Goal: Contribute content: Contribute content

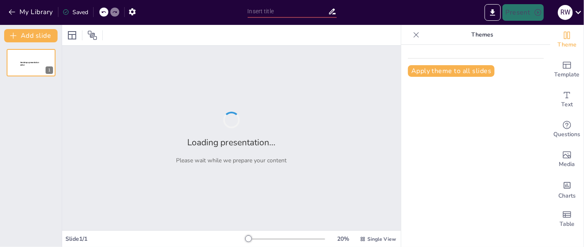
type input "Optimizing Meeting Management"
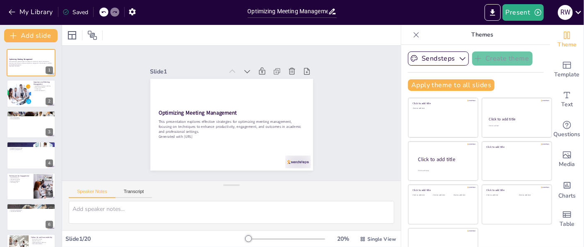
checkbox input "true"
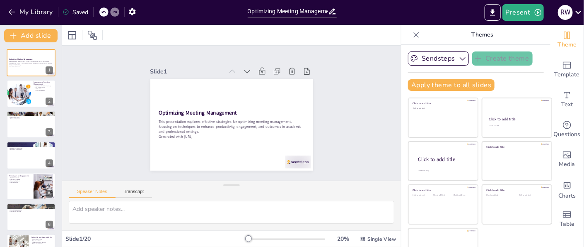
checkbox input "true"
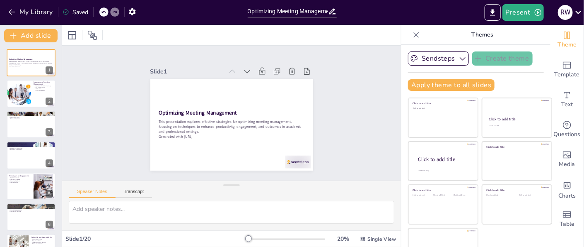
checkbox input "true"
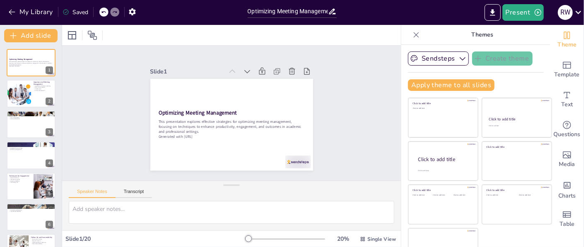
checkbox input "true"
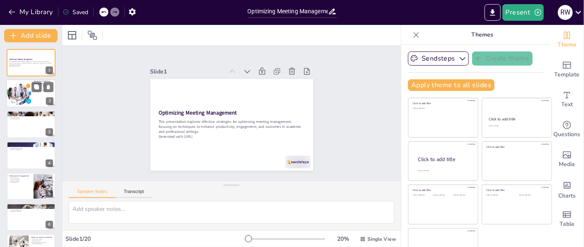
checkbox input "true"
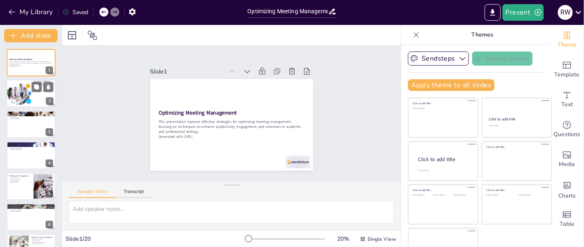
checkbox input "true"
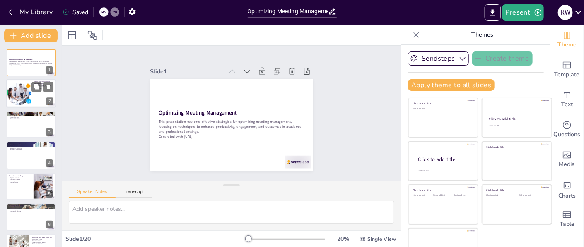
click at [31, 95] on div at bounding box center [18, 94] width 37 height 28
type textarea "Effective meetings significantly enhance productivity by providing a structured…"
checkbox input "true"
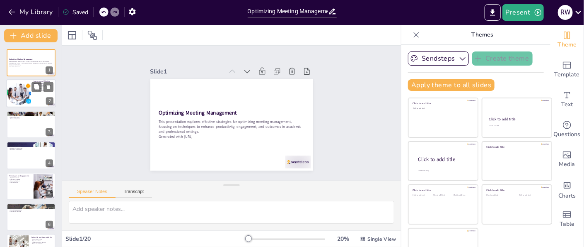
checkbox input "true"
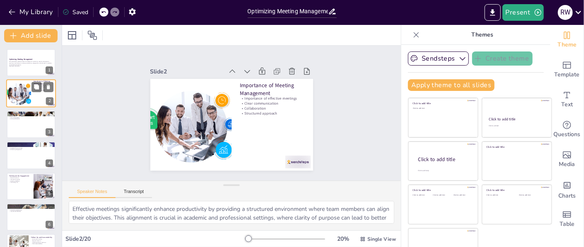
checkbox input "true"
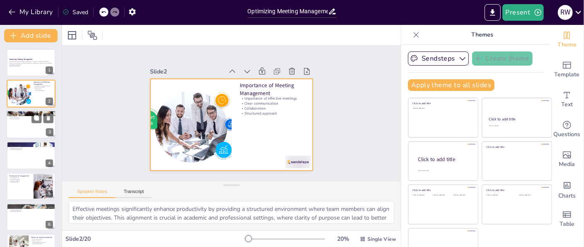
checkbox input "true"
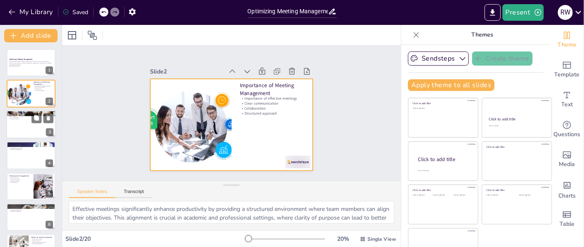
checkbox input "true"
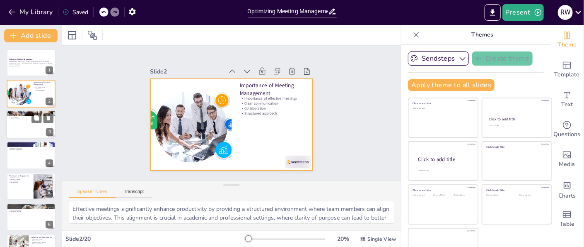
checkbox input "true"
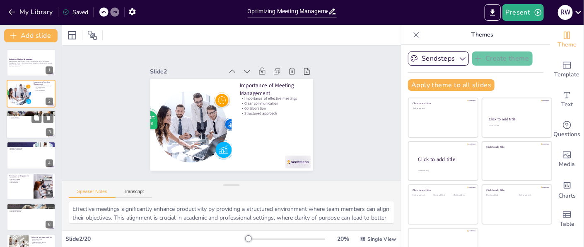
checkbox input "true"
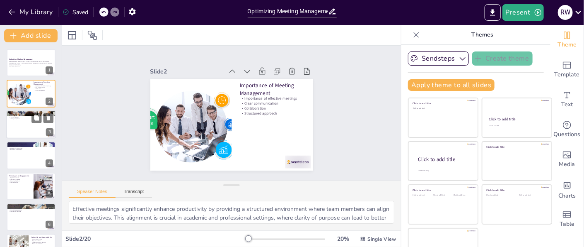
checkbox input "true"
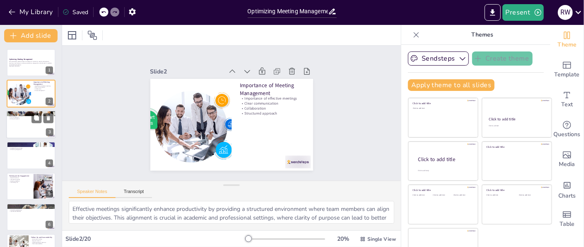
checkbox input "true"
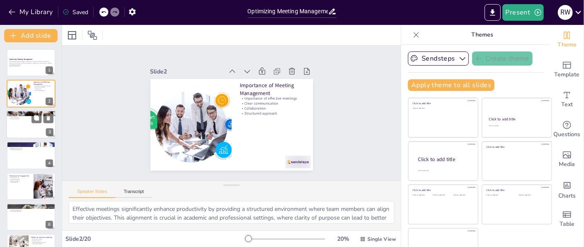
checkbox input "true"
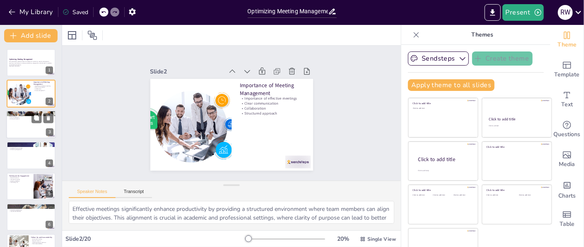
click at [26, 121] on div at bounding box center [31, 124] width 50 height 28
type textarea "Clear agendas are fundamental to effective meetings as they provide a roadmap f…"
checkbox input "true"
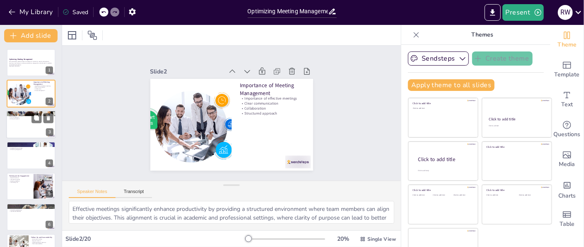
checkbox input "true"
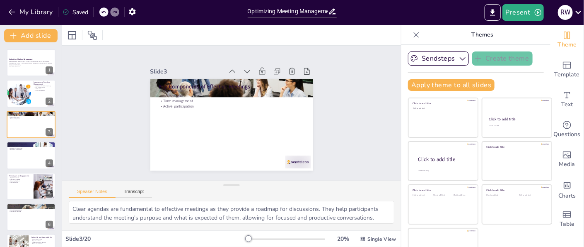
checkbox input "true"
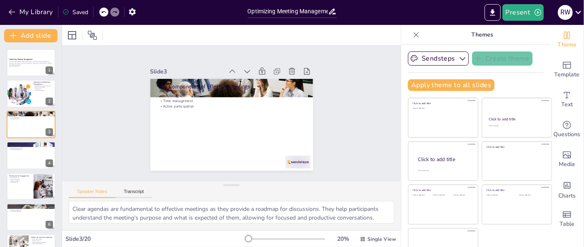
checkbox input "true"
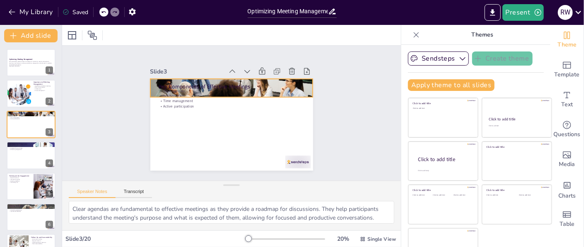
checkbox input "true"
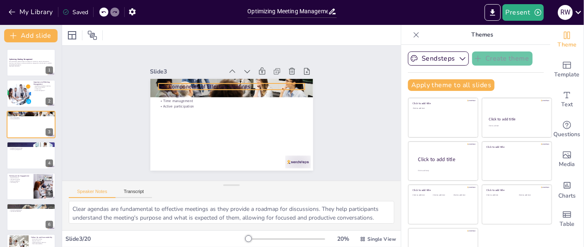
checkbox input "true"
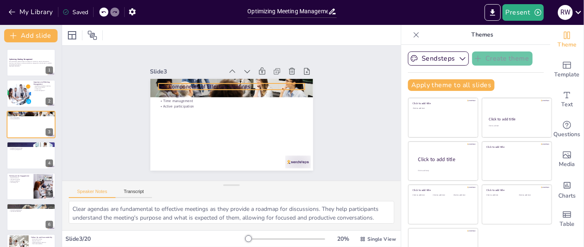
checkbox input "true"
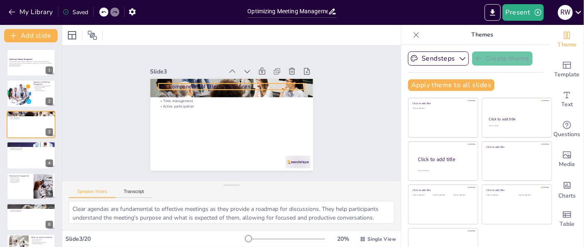
checkbox input "true"
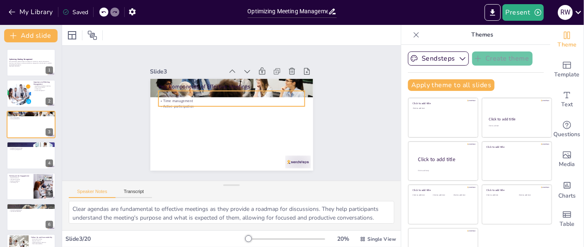
checkbox input "true"
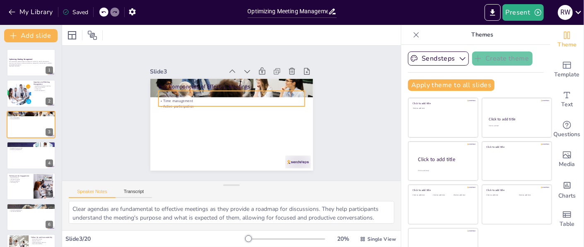
checkbox input "true"
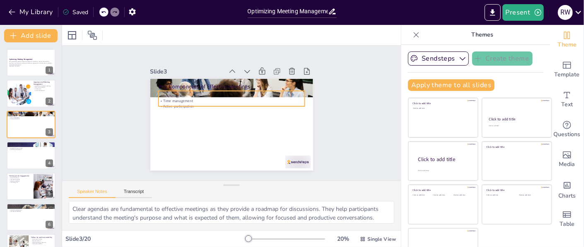
checkbox input "true"
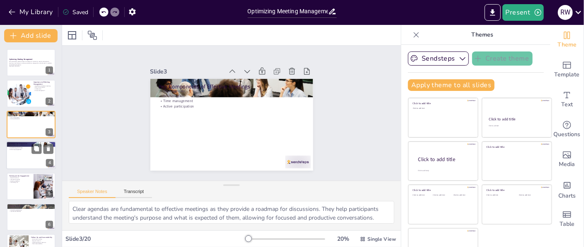
checkbox input "true"
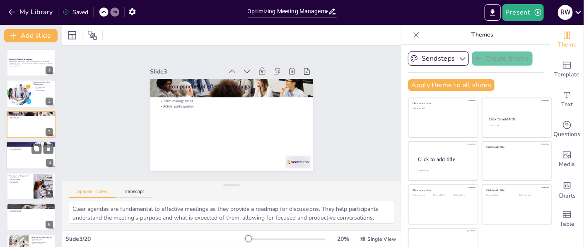
click at [23, 157] on div at bounding box center [31, 155] width 50 height 28
type textarea "Setting a clear agenda is a planning strategy that outlines what will be discus…"
checkbox input "true"
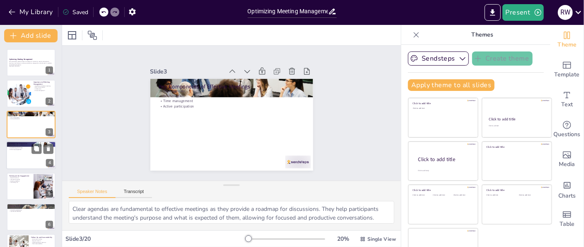
checkbox input "true"
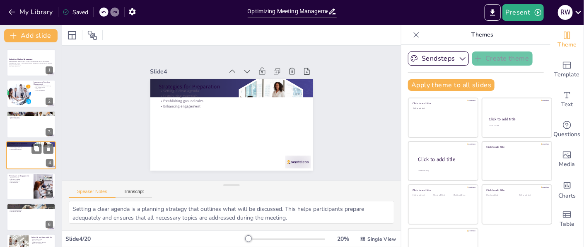
scroll to position [10, 0]
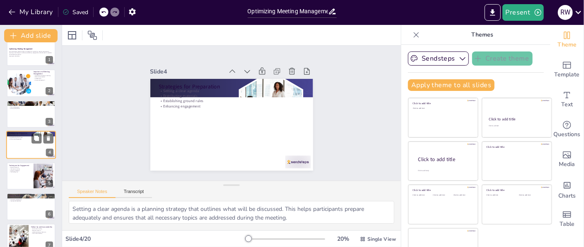
checkbox input "true"
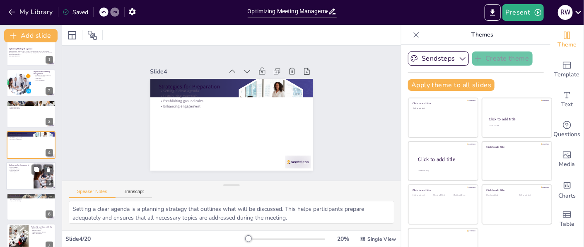
checkbox input "true"
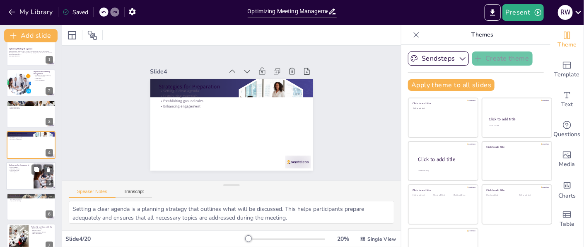
checkbox input "true"
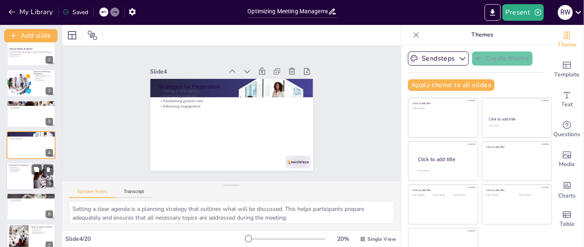
checkbox input "true"
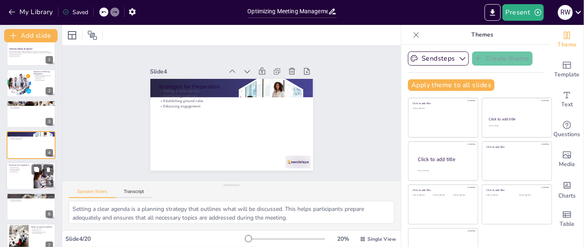
checkbox input "true"
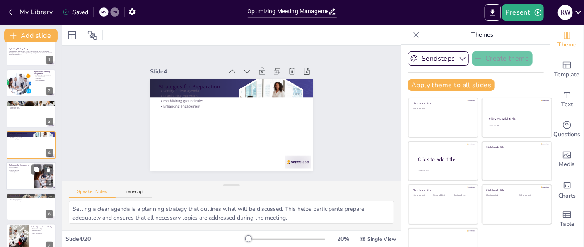
checkbox input "true"
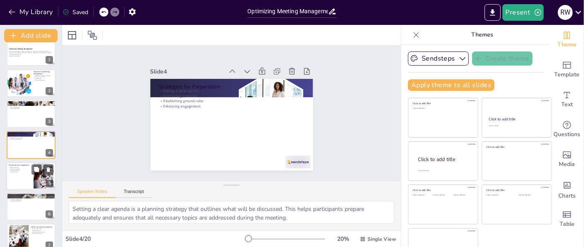
checkbox input "true"
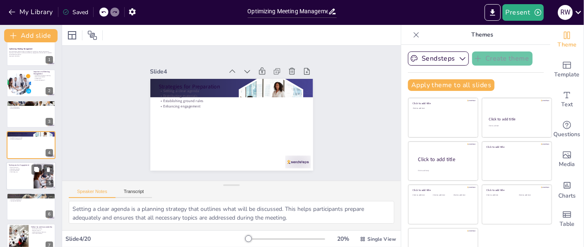
checkbox input "true"
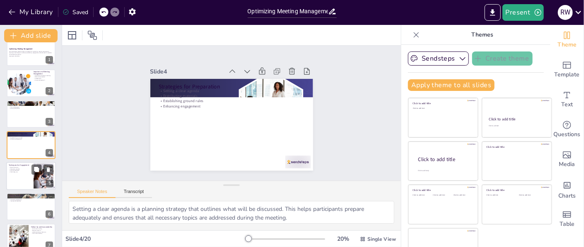
click at [29, 172] on div at bounding box center [31, 176] width 50 height 28
type textarea "Open discussions facilitate dialogue among participants, allowing for a free fl…"
checkbox input "true"
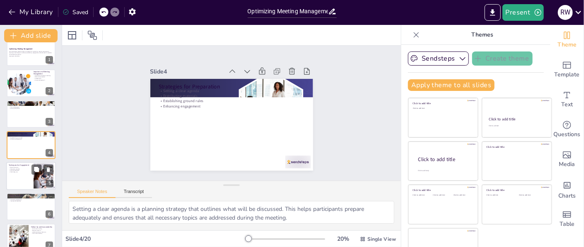
checkbox input "true"
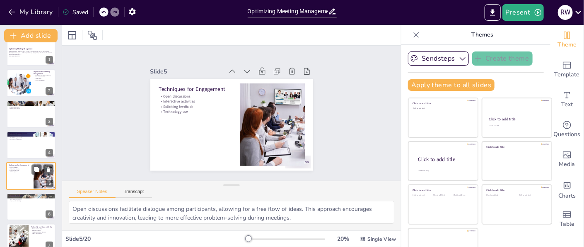
scroll to position [41, 0]
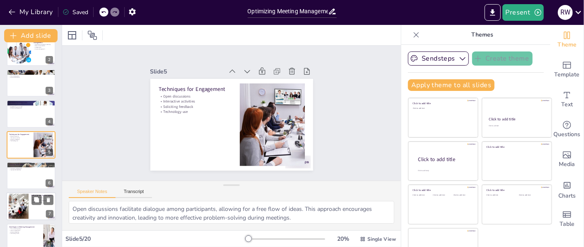
checkbox input "true"
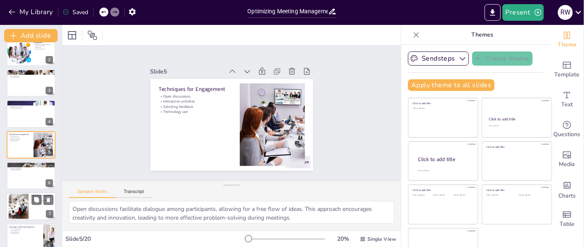
checkbox input "true"
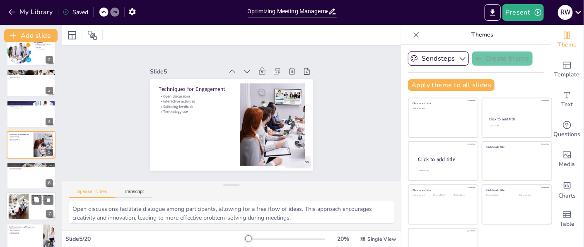
checkbox input "true"
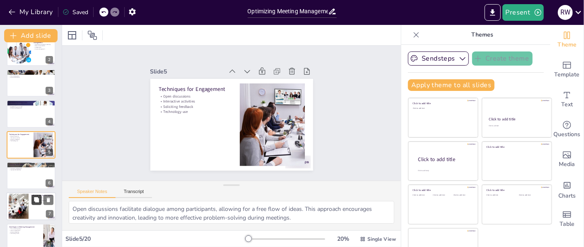
click at [31, 199] on button at bounding box center [36, 200] width 10 height 10
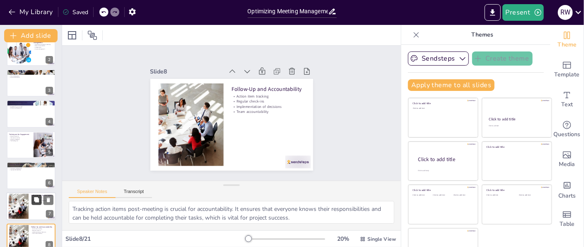
scroll to position [134, 0]
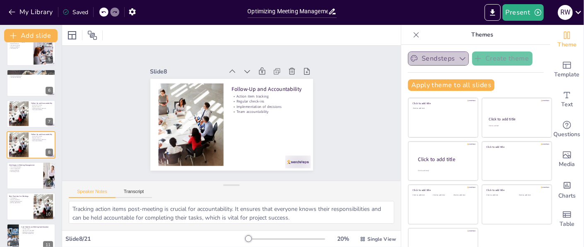
click at [460, 58] on icon "button" at bounding box center [463, 58] width 6 height 3
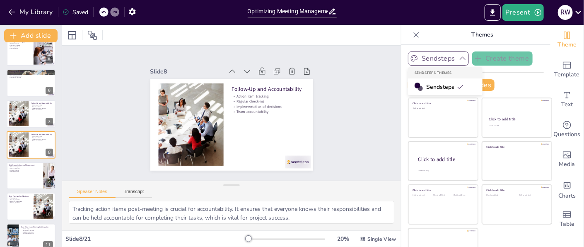
click at [459, 59] on icon "button" at bounding box center [463, 58] width 8 height 8
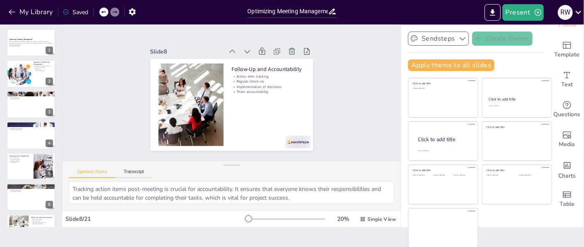
scroll to position [0, 0]
click at [19, 41] on p "This presentation explores effective strategies for optimizing meeting manageme…" at bounding box center [31, 43] width 45 height 5
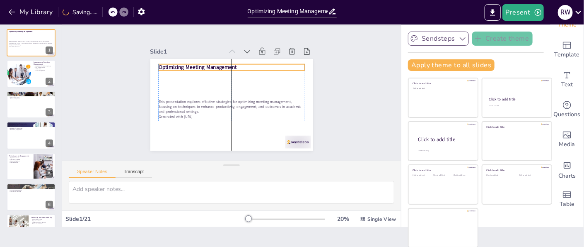
drag, startPoint x: 189, startPoint y: 86, endPoint x: 186, endPoint y: 60, distance: 25.8
click at [186, 60] on strong "Optimizing Meeting Management" at bounding box center [200, 63] width 79 height 15
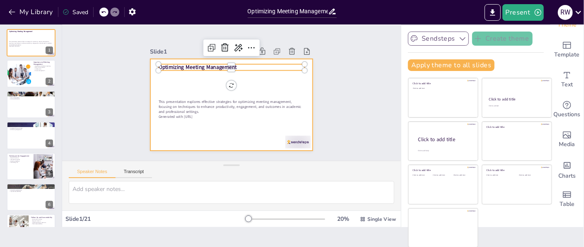
click at [203, 83] on div at bounding box center [231, 105] width 163 height 92
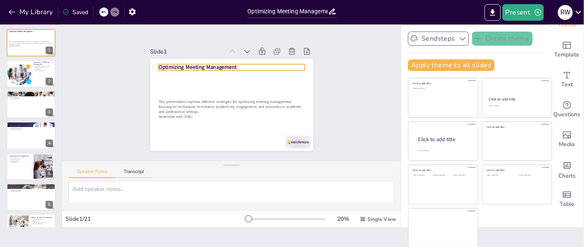
click at [227, 64] on p "Optimizing Meeting Management" at bounding box center [231, 66] width 147 height 7
click at [230, 64] on p "Optimizing Meeting Management" at bounding box center [236, 68] width 145 height 38
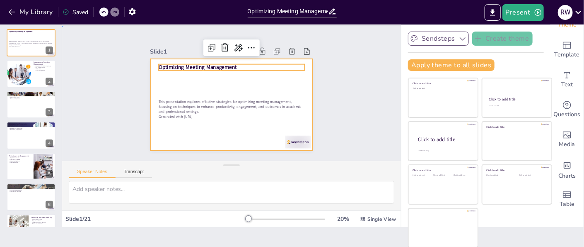
click at [247, 75] on div at bounding box center [231, 105] width 163 height 92
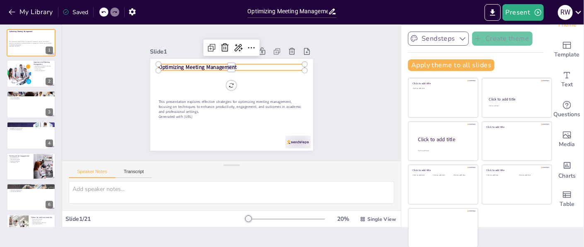
click at [230, 64] on p "Optimizing Meeting Management" at bounding box center [231, 66] width 147 height 7
click at [242, 64] on p "Optimizing Meeting Management" at bounding box center [231, 66] width 147 height 7
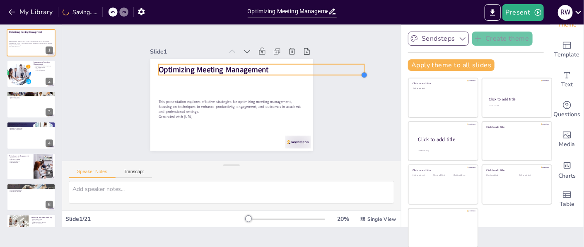
drag, startPoint x: 295, startPoint y: 68, endPoint x: 205, endPoint y: 70, distance: 90.8
click at [205, 70] on div "Optimizing Meeting Management This presentation explores effective strategies f…" at bounding box center [231, 105] width 172 height 108
drag, startPoint x: 356, startPoint y: 66, endPoint x: 267, endPoint y: 70, distance: 89.6
click at [267, 70] on div "Optimizing Meeting Management This presentation explores effective strategies f…" at bounding box center [231, 105] width 163 height 92
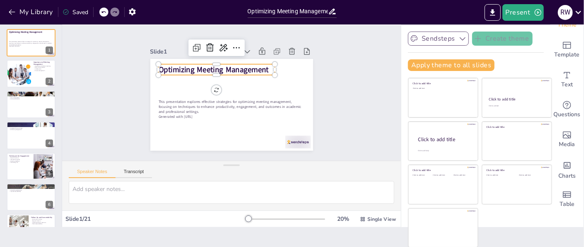
click at [259, 66] on p "Optimizing Meeting Management" at bounding box center [219, 68] width 117 height 23
click at [260, 65] on p "Optimizing Meeting Management" at bounding box center [219, 68] width 117 height 23
click at [260, 65] on p "Optimizing Meeting Management" at bounding box center [216, 69] width 117 height 11
click at [317, 65] on div "Slide 1 This presentation explores effective strategies for optimizing meeting …" at bounding box center [231, 93] width 209 height 115
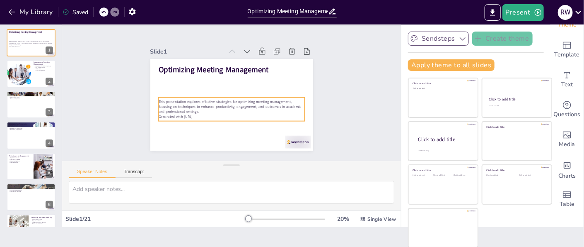
click at [177, 100] on p "This presentation explores effective strategies for optimizing meeting manageme…" at bounding box center [229, 106] width 147 height 45
click at [178, 98] on p "This presentation explores effective strategies for optimizing meeting manageme…" at bounding box center [229, 106] width 147 height 45
click at [177, 97] on p "This presentation explores effective strategies for optimizing meeting manageme…" at bounding box center [230, 106] width 147 height 30
click at [177, 97] on p "This presentation explores effective strategies for optimizing meeting manageme…" at bounding box center [229, 105] width 146 height 45
click at [177, 99] on p "This presentation explores effective strategies for optimizing meeting manageme…" at bounding box center [231, 106] width 147 height 15
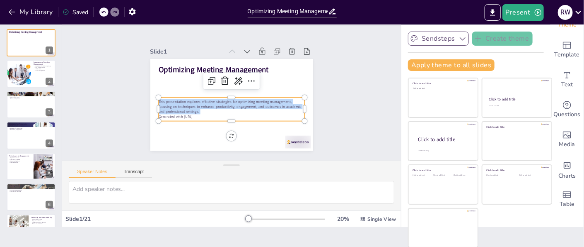
click at [177, 99] on p "This presentation explores effective strategies for optimizing meeting manageme…" at bounding box center [231, 106] width 147 height 15
click at [176, 98] on p "This presentation explores effective strategies for optimizing meeting manageme…" at bounding box center [230, 106] width 147 height 30
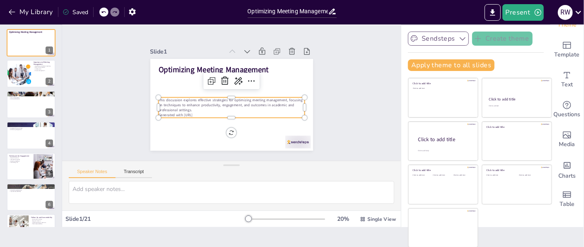
click at [200, 112] on p "Generated with [URL]" at bounding box center [231, 114] width 147 height 5
click at [195, 112] on p "Generated with [URL]" at bounding box center [231, 114] width 147 height 5
click at [195, 112] on p "Generated with [URL]" at bounding box center [227, 115] width 144 height 36
click at [177, 109] on p "Generated with [URL]" at bounding box center [218, 111] width 121 height 90
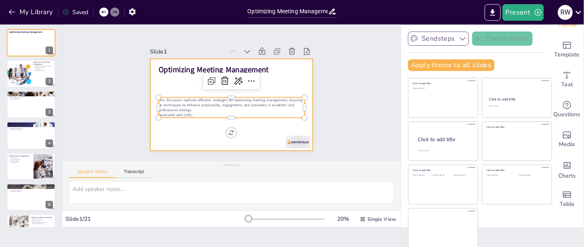
click at [196, 127] on div at bounding box center [231, 105] width 163 height 92
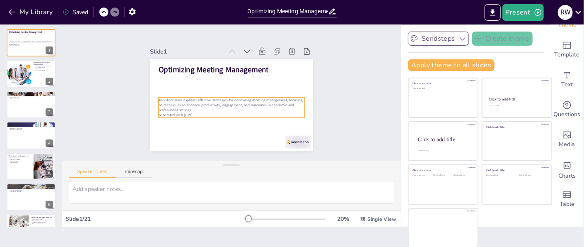
click at [193, 112] on p "Generated with [URL]" at bounding box center [231, 114] width 147 height 5
click at [198, 112] on p "Generated with [URL]" at bounding box center [231, 114] width 147 height 5
click at [198, 111] on p "Generated with [URL]" at bounding box center [225, 114] width 141 height 50
click at [196, 112] on p "Generated with [URL]" at bounding box center [231, 114] width 147 height 5
click at [196, 111] on p "Generated with [URL]" at bounding box center [229, 115] width 146 height 20
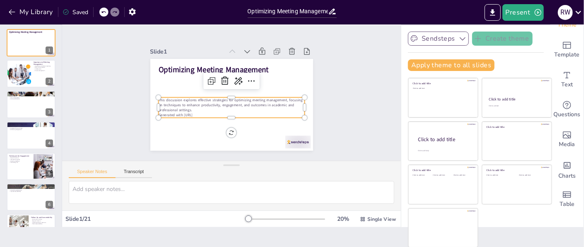
click at [196, 112] on p "Generated with [URL]" at bounding box center [231, 114] width 147 height 5
click at [196, 111] on p "Generated with [URL]" at bounding box center [227, 115] width 144 height 36
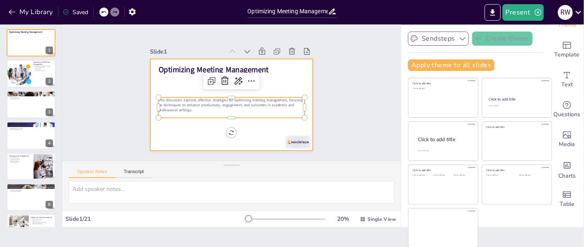
click at [191, 118] on div at bounding box center [231, 105] width 163 height 92
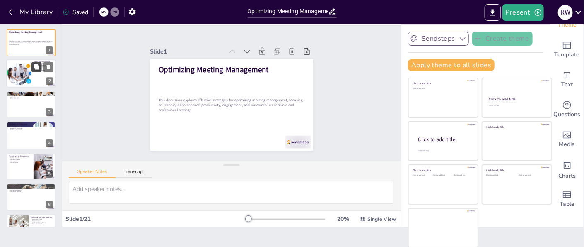
click at [32, 69] on button at bounding box center [36, 67] width 10 height 10
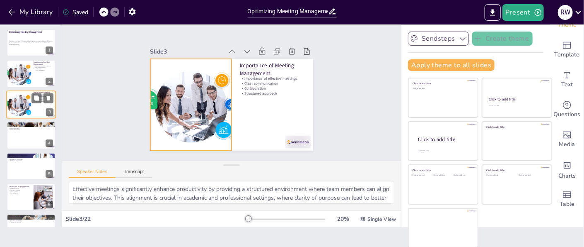
click at [28, 104] on div at bounding box center [18, 104] width 37 height 28
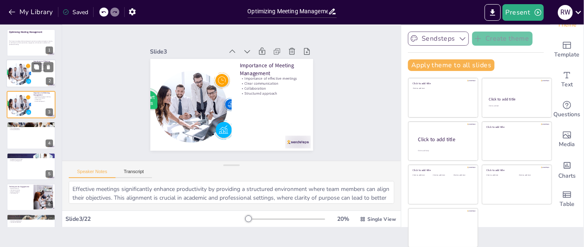
click at [29, 69] on div at bounding box center [18, 74] width 37 height 28
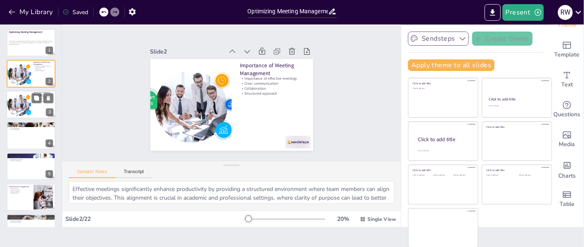
click at [31, 102] on div at bounding box center [42, 98] width 22 height 10
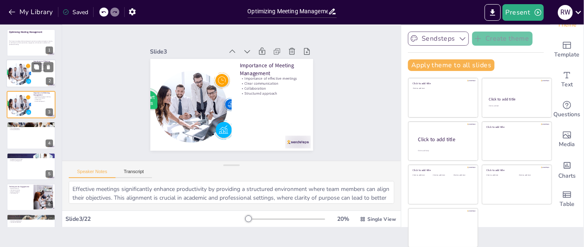
click at [36, 73] on div at bounding box center [31, 74] width 50 height 28
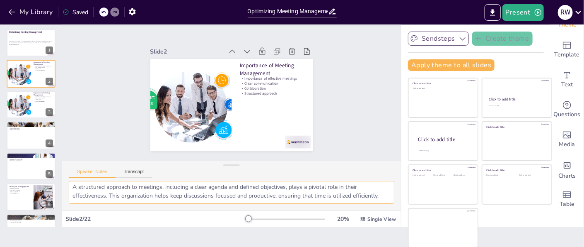
scroll to position [89, 0]
click at [30, 99] on div at bounding box center [18, 104] width 37 height 28
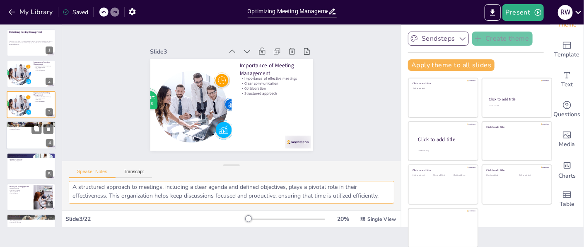
click at [31, 132] on div at bounding box center [31, 135] width 50 height 28
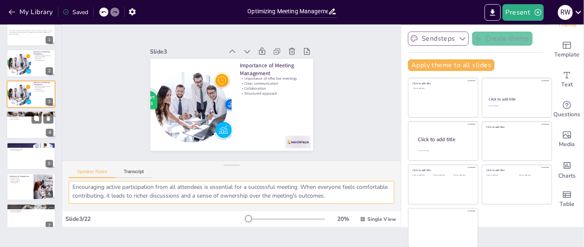
scroll to position [71, 0]
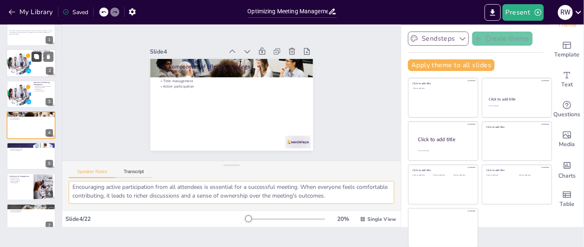
click at [36, 58] on icon at bounding box center [36, 56] width 5 height 5
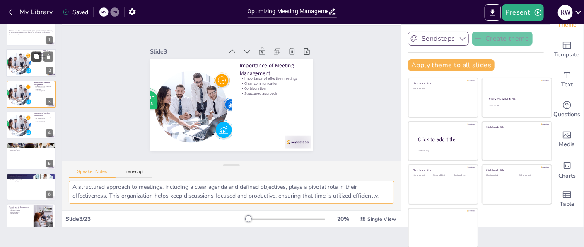
scroll to position [0, 0]
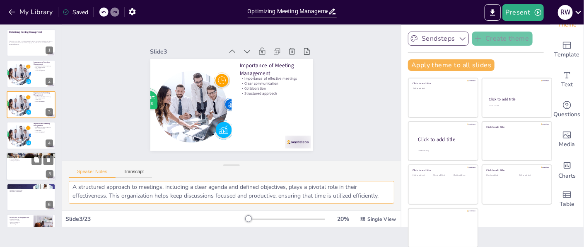
click at [25, 178] on div at bounding box center [31, 166] width 50 height 28
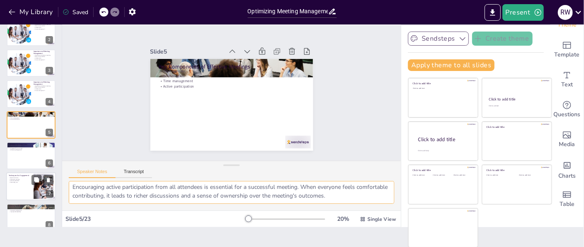
click at [33, 189] on div at bounding box center [43, 186] width 51 height 25
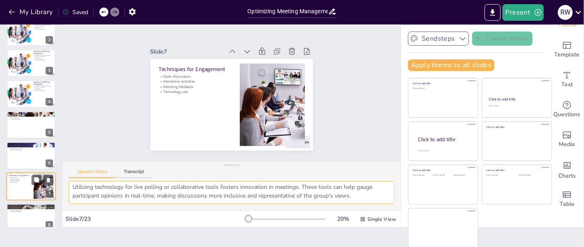
scroll to position [103, 0]
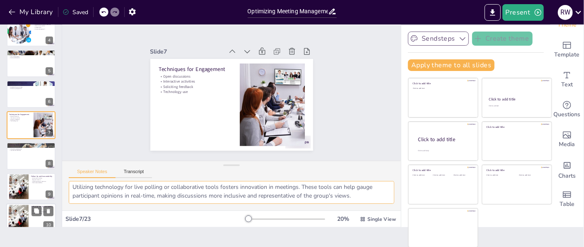
click at [31, 215] on div at bounding box center [31, 217] width 50 height 28
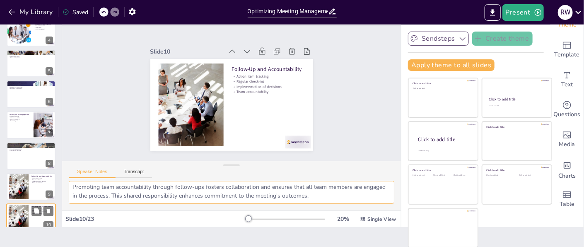
scroll to position [54, 0]
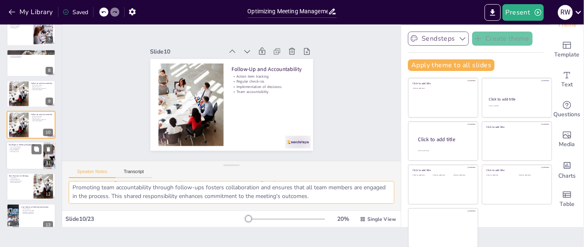
click at [14, 155] on div at bounding box center [31, 155] width 50 height 28
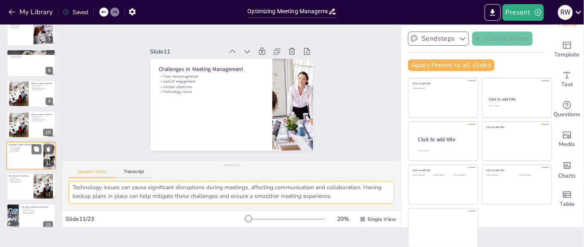
scroll to position [226, 0]
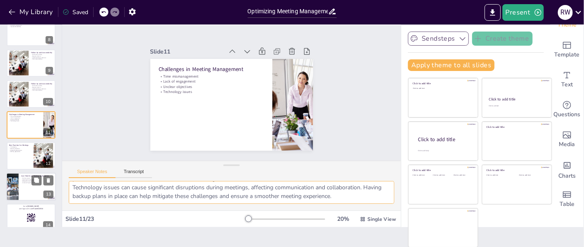
click at [31, 185] on div at bounding box center [31, 186] width 50 height 28
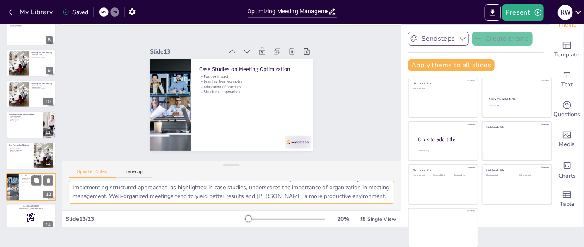
scroll to position [80, 0]
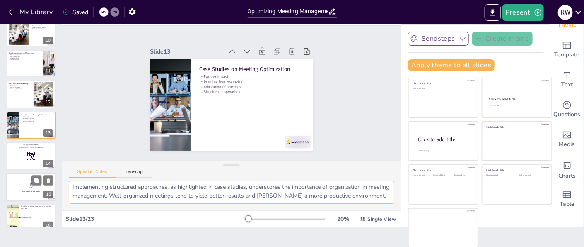
click at [26, 190] on strong "Get Ready for the Quiz!" at bounding box center [30, 191] width 17 height 2
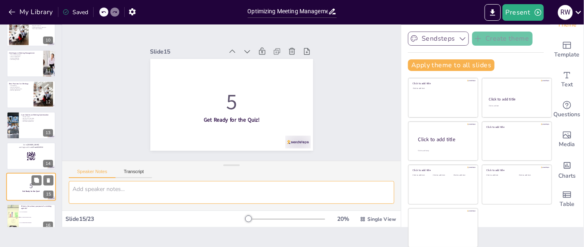
scroll to position [0, 0]
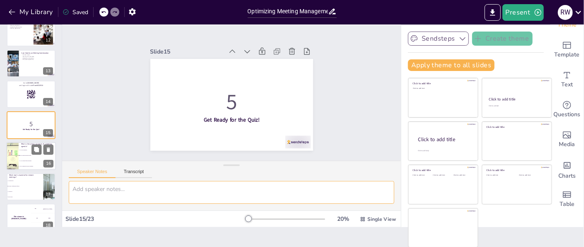
click at [28, 158] on li "C) To schedule future meetings" at bounding box center [37, 160] width 37 height 5
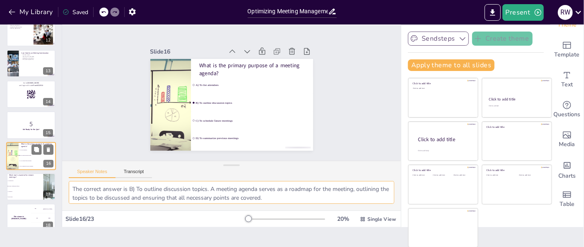
scroll to position [380, 0]
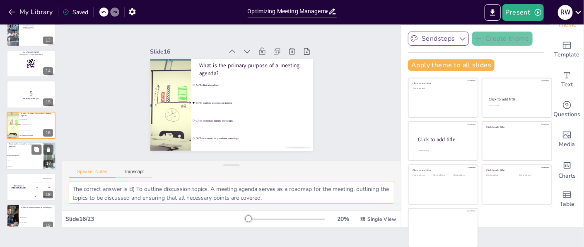
click at [30, 164] on li "D) Flip chart" at bounding box center [24, 166] width 37 height 5
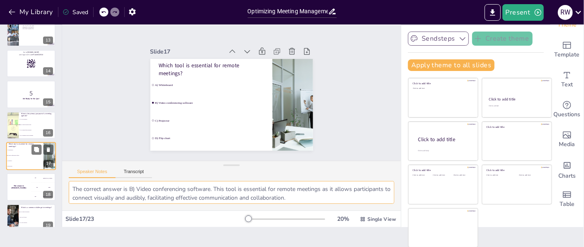
scroll to position [411, 0]
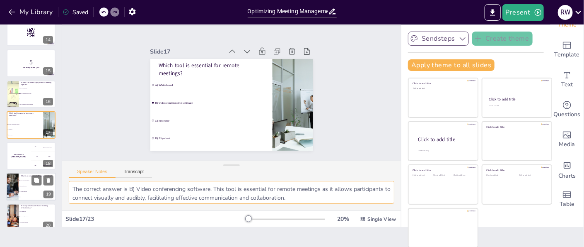
click at [31, 182] on li "A) Too many participants" at bounding box center [37, 180] width 37 height 5
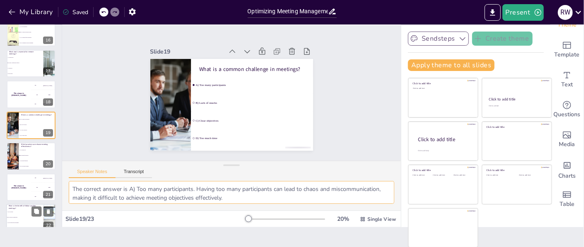
click at [23, 210] on li "A) To socialize" at bounding box center [24, 211] width 37 height 5
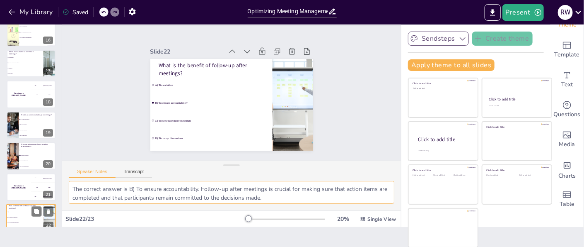
scroll to position [514, 0]
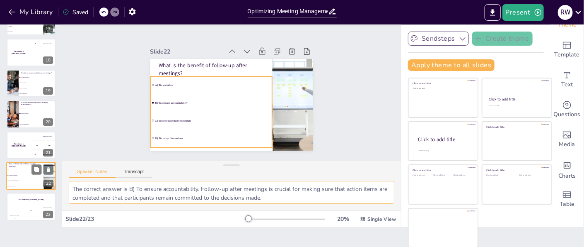
click at [23, 175] on span "B) To ensure accountability" at bounding box center [25, 174] width 36 height 1
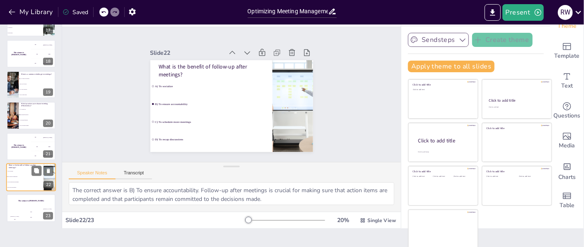
scroll to position [20, 0]
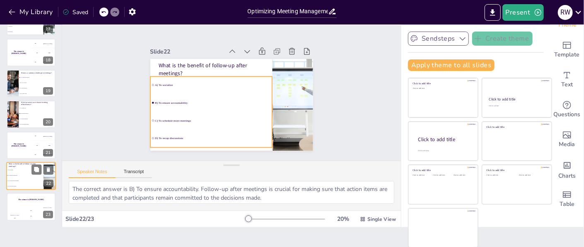
click at [28, 172] on li "B) To ensure accountability" at bounding box center [24, 174] width 37 height 5
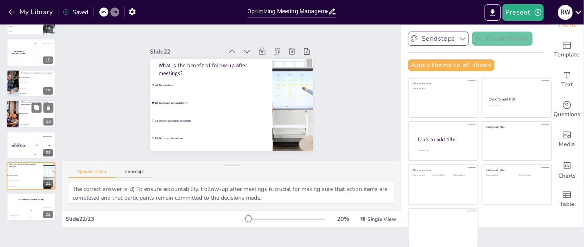
click at [28, 118] on span "C) Ignoring feedback" at bounding box center [38, 118] width 36 height 1
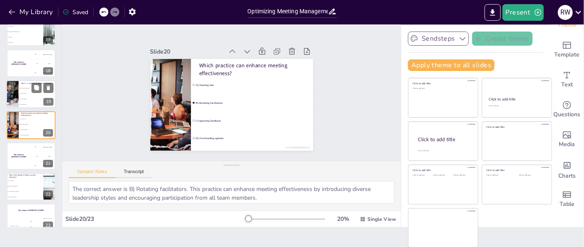
click at [25, 94] on li "B) Lack of snacks" at bounding box center [37, 93] width 37 height 5
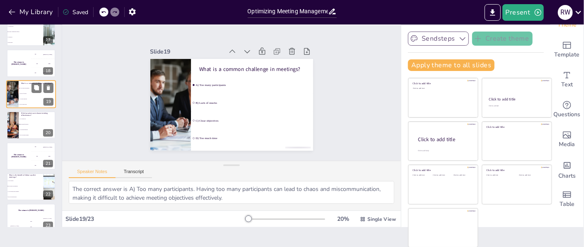
scroll to position [472, 0]
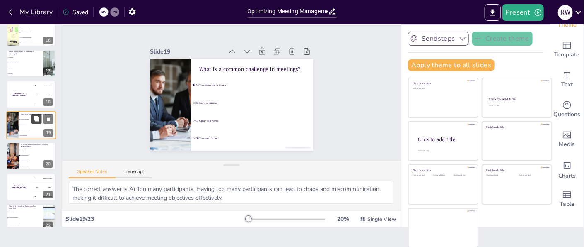
click at [36, 117] on icon at bounding box center [36, 118] width 5 height 5
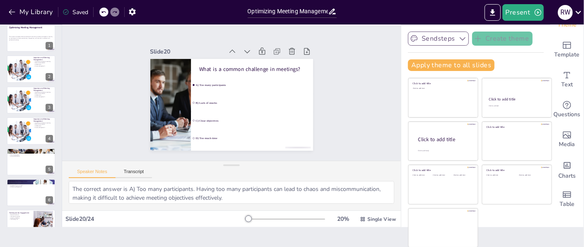
scroll to position [0, 0]
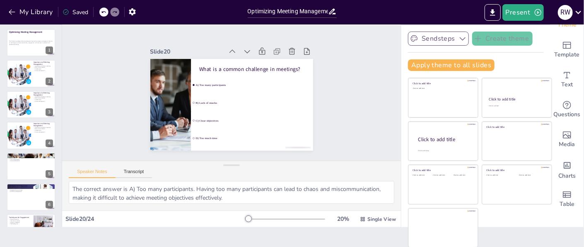
drag, startPoint x: 29, startPoint y: 58, endPoint x: 86, endPoint y: 41, distance: 59.4
click at [86, 41] on div "Slide 1 Optimizing Meeting Management This discussion explores effective strate…" at bounding box center [231, 93] width 339 height 135
click at [38, 68] on icon at bounding box center [36, 67] width 5 height 5
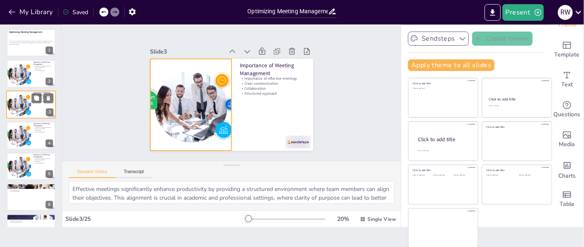
click at [24, 100] on div at bounding box center [18, 104] width 37 height 28
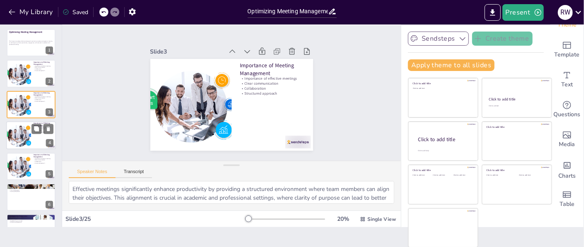
click at [24, 127] on div at bounding box center [18, 135] width 37 height 28
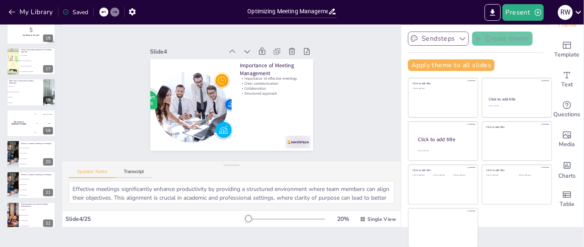
scroll to position [491, 0]
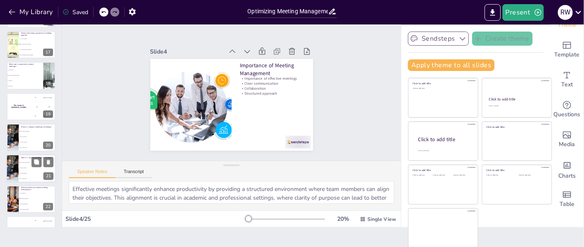
click at [25, 162] on span "A) Too many participants" at bounding box center [38, 162] width 36 height 1
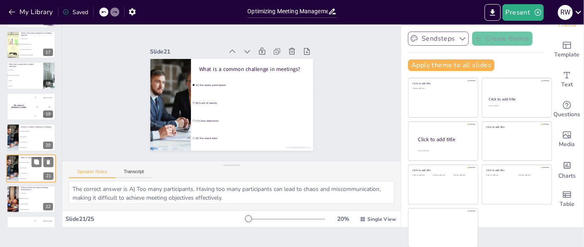
scroll to position [534, 0]
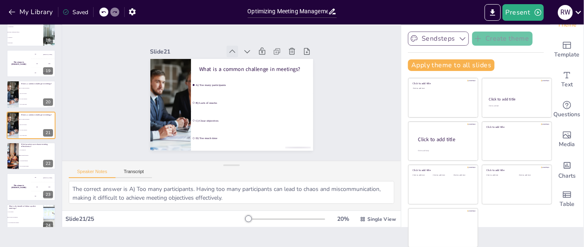
click at [232, 47] on icon at bounding box center [236, 51] width 9 height 9
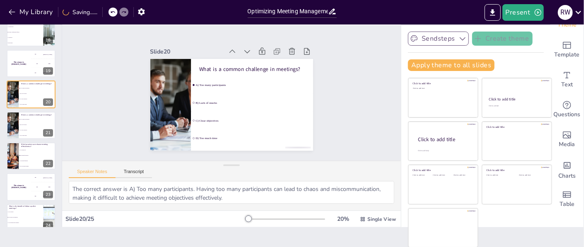
click at [228, 47] on icon at bounding box center [232, 51] width 8 height 8
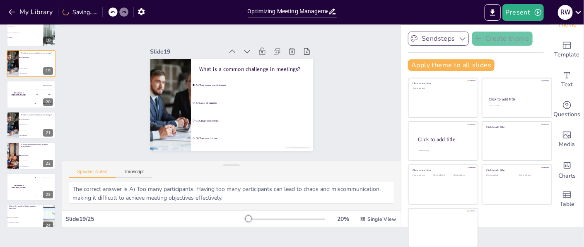
click at [232, 47] on icon at bounding box center [236, 51] width 9 height 9
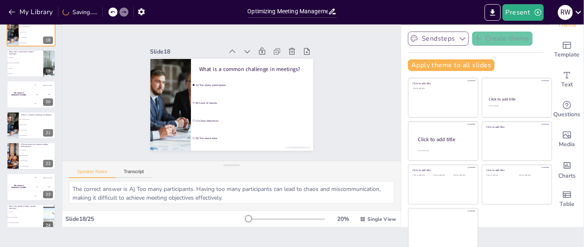
click at [228, 47] on icon at bounding box center [232, 51] width 8 height 8
click at [244, 50] on icon at bounding box center [249, 55] width 11 height 11
click at [232, 47] on icon at bounding box center [236, 51] width 9 height 9
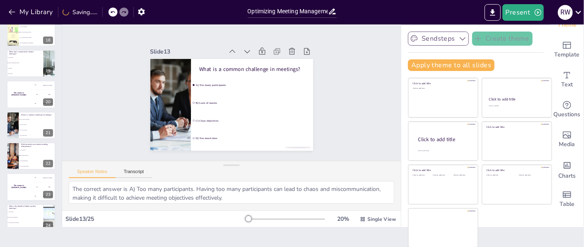
click at [228, 47] on icon at bounding box center [232, 51] width 8 height 8
click at [0, 0] on icon at bounding box center [0, 0] width 0 height 0
click at [228, 47] on icon at bounding box center [232, 51] width 8 height 8
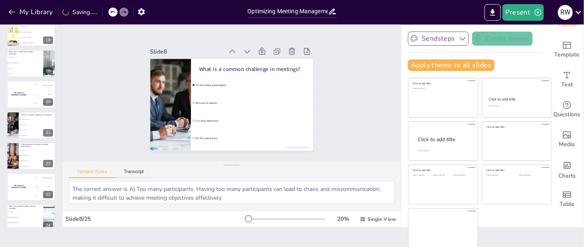
click at [228, 47] on icon at bounding box center [232, 51] width 8 height 8
click at [232, 47] on icon at bounding box center [236, 51] width 9 height 9
click at [228, 47] on icon at bounding box center [232, 51] width 8 height 8
click at [232, 47] on icon at bounding box center [236, 51] width 9 height 9
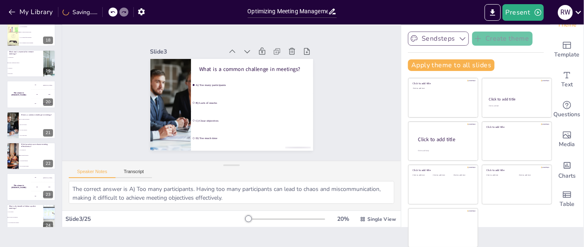
click at [232, 47] on icon at bounding box center [236, 51] width 9 height 9
click at [305, 64] on div "Slide 1 Optimizing Meeting Management This discussion explores effective strate…" at bounding box center [231, 93] width 209 height 115
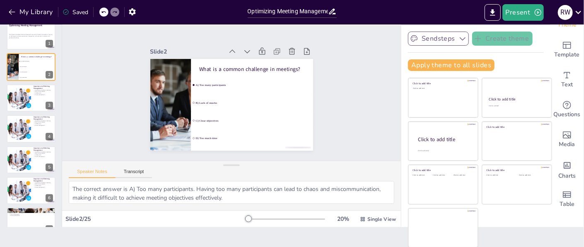
scroll to position [0, 0]
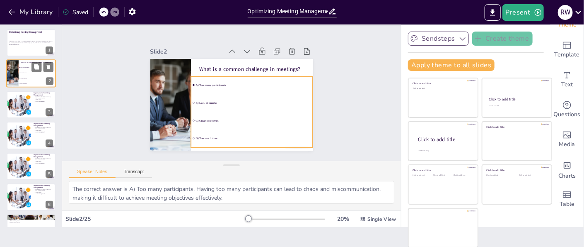
click at [28, 70] on li "B) Lack of snacks" at bounding box center [37, 72] width 37 height 5
click at [230, 90] on div "What is a common challenge in meetings? A) Too many participants B) Lack of sna…" at bounding box center [231, 105] width 163 height 92
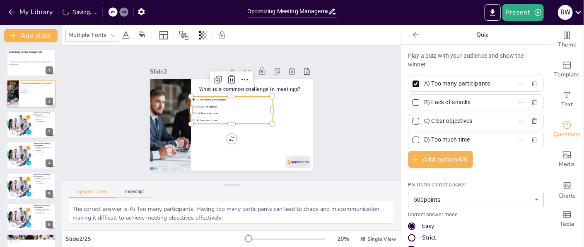
click at [220, 98] on span "A) Too many participants" at bounding box center [233, 99] width 75 height 3
click at [215, 95] on span "A) Too many participants" at bounding box center [234, 99] width 75 height 11
click at [220, 103] on span "B) Lack of snacks" at bounding box center [233, 106] width 75 height 11
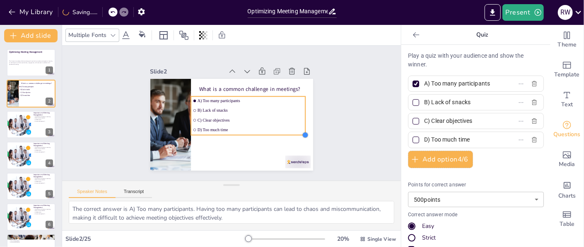
drag, startPoint x: 266, startPoint y: 119, endPoint x: 275, endPoint y: 130, distance: 14.4
click at [275, 130] on div "What is a common challenge in meetings? A) Too many participants B) Lack of sna…" at bounding box center [231, 124] width 172 height 108
click at [207, 108] on span "B) Lack of snacks" at bounding box center [250, 110] width 106 height 5
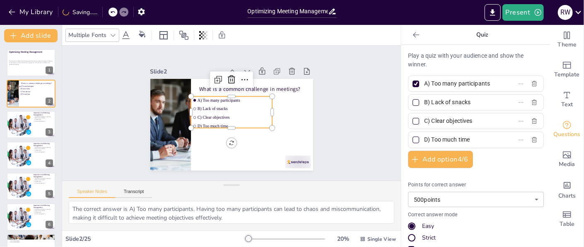
click at [194, 106] on input "checkbox" at bounding box center [195, 105] width 3 height 3
click at [224, 106] on span "B) Lack of snacks" at bounding box center [234, 109] width 73 height 12
click at [220, 105] on span "B) Lack of snacks" at bounding box center [234, 109] width 73 height 12
click at [201, 104] on span "B) Lack of snacks" at bounding box center [234, 109] width 73 height 12
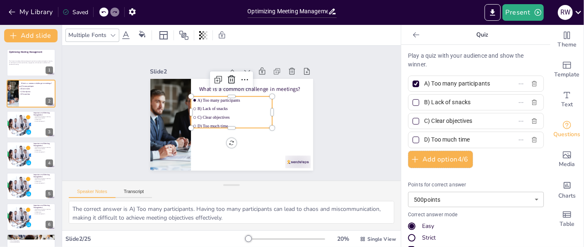
click at [201, 106] on span "B) Lack of snacks" at bounding box center [233, 108] width 73 height 5
click at [201, 104] on span "B) Lack of snacks" at bounding box center [234, 109] width 73 height 12
click at [465, 102] on input "B) Lack of snacks" at bounding box center [462, 102] width 77 height 12
click at [468, 121] on input "C) Clear objectives" at bounding box center [462, 121] width 77 height 12
click at [466, 139] on input "D) Too much time" at bounding box center [462, 139] width 77 height 12
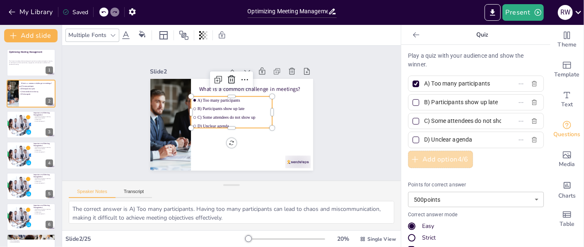
click at [428, 156] on button "Add option 4 / 6" at bounding box center [440, 158] width 65 height 17
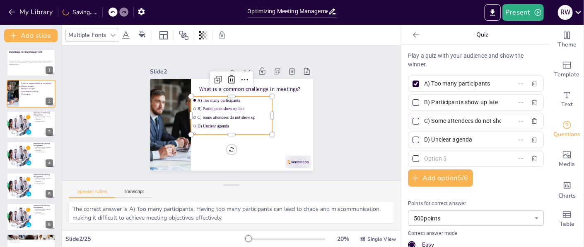
click at [441, 157] on input "text" at bounding box center [462, 158] width 77 height 12
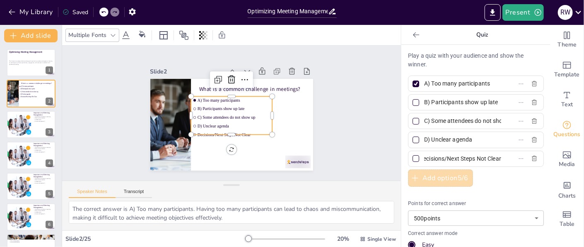
click at [436, 175] on button "Add option 5 / 6" at bounding box center [440, 177] width 65 height 17
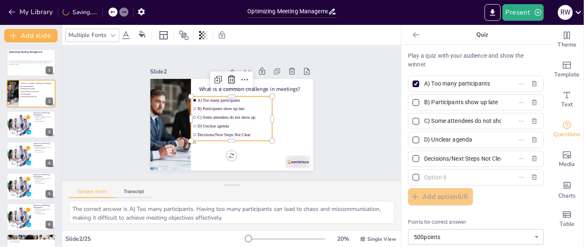
click at [441, 177] on input "text" at bounding box center [462, 177] width 77 height 12
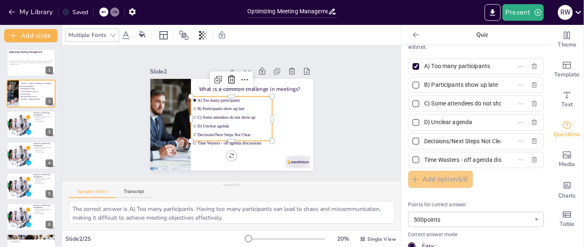
click at [474, 83] on input "B) Participants show up late" at bounding box center [462, 85] width 77 height 12
click at [483, 84] on input "B) Participants show up late" at bounding box center [462, 85] width 77 height 12
click at [488, 84] on input "B) Participants show up late" at bounding box center [462, 85] width 77 height 12
click at [532, 102] on icon "button" at bounding box center [534, 103] width 5 height 5
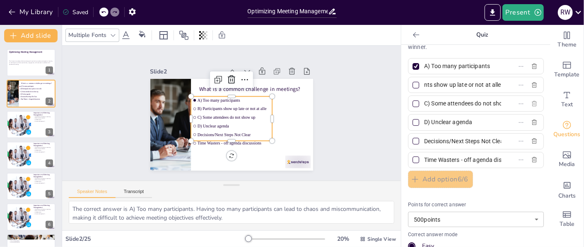
scroll to position [0, 0]
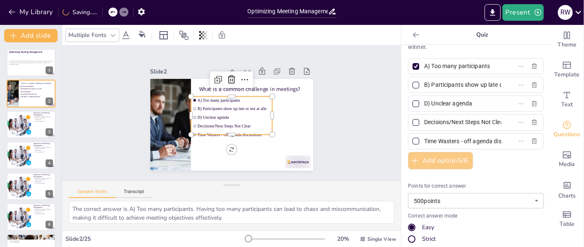
click at [435, 160] on button "Add option 5 / 6" at bounding box center [440, 160] width 65 height 17
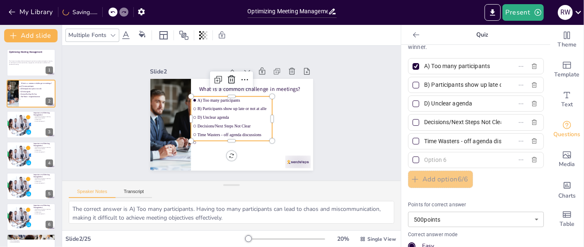
drag, startPoint x: 418, startPoint y: 159, endPoint x: 440, endPoint y: 157, distance: 22.4
click at [440, 157] on input "text" at bounding box center [462, 160] width 77 height 12
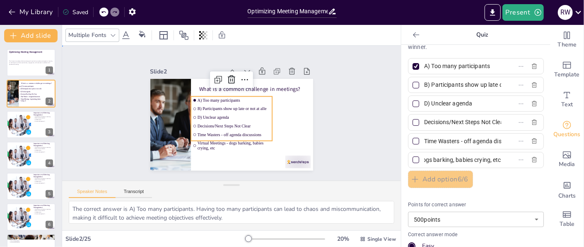
click at [352, 124] on div "Slide 1 Optimizing Meeting Management This discussion explores effective strate…" at bounding box center [231, 112] width 351 height 169
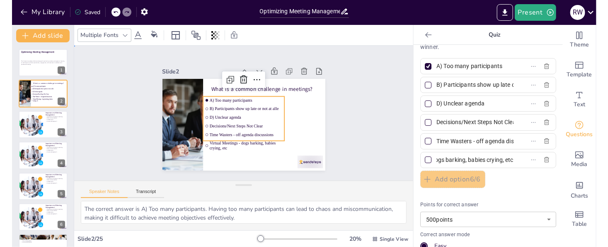
scroll to position [0, 0]
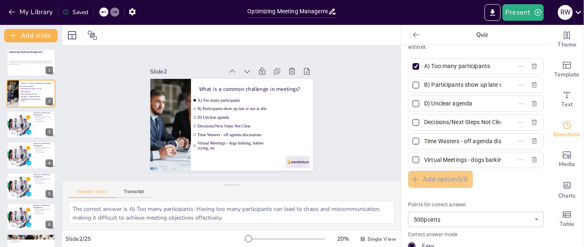
click at [455, 83] on input "B) Participants show up late or not at alle" at bounding box center [462, 85] width 77 height 12
click at [489, 84] on label "B) Participants show up late or not at alle" at bounding box center [463, 85] width 104 height 12
click at [489, 84] on input "B) Participants show up late or not at alle" at bounding box center [462, 85] width 77 height 12
click at [434, 83] on input "B) Participants show up late or not at alle" at bounding box center [462, 85] width 77 height 12
click at [489, 84] on label "B) Participants show up late or not at alle" at bounding box center [463, 85] width 104 height 12
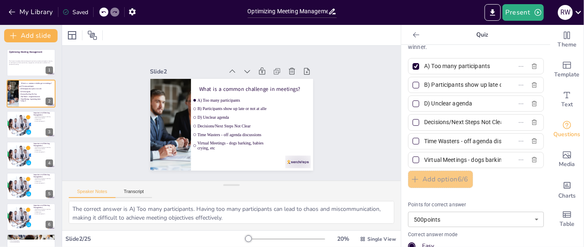
click at [489, 84] on input "B) Participants show up late or not at alle" at bounding box center [462, 85] width 77 height 12
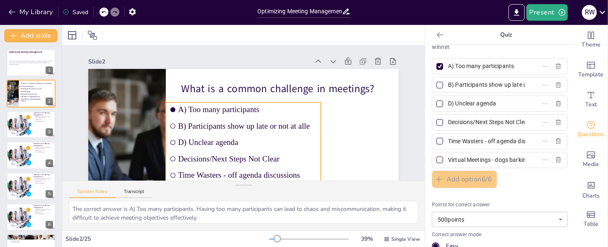
click at [304, 127] on span "B) Participants show up late or not at alle" at bounding box center [246, 126] width 139 height 24
click at [307, 124] on span "B) Participants show up late or not at alle" at bounding box center [246, 126] width 139 height 24
click at [307, 126] on span "B) Participants show up late or not at alle" at bounding box center [247, 125] width 139 height 9
click at [303, 126] on span "B) Participants show up late or not at alle" at bounding box center [246, 126] width 139 height 24
click at [169, 121] on input "checkbox" at bounding box center [171, 118] width 5 height 5
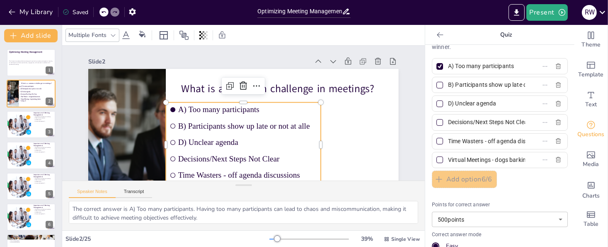
click at [169, 121] on input "checkbox" at bounding box center [171, 118] width 5 height 5
click at [483, 84] on input "B) Participants show up late or not at alle" at bounding box center [486, 85] width 77 height 12
click at [505, 82] on input "B) Participants show up late or not at alle" at bounding box center [486, 85] width 77 height 12
click at [512, 84] on input "B) Participants are late or not at alle" at bounding box center [486, 85] width 77 height 12
click at [289, 126] on span "B) Participants are late or not at alle" at bounding box center [246, 126] width 139 height 24
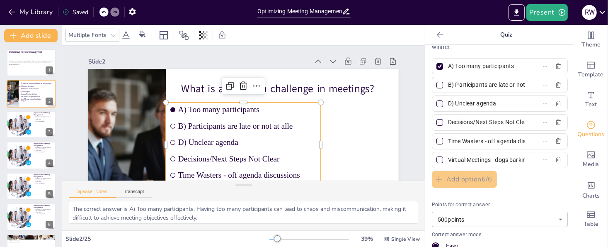
click at [282, 125] on span "B) Participants are late or not at alle" at bounding box center [246, 126] width 139 height 24
click at [264, 124] on span "B) Participants are late or not at alle" at bounding box center [246, 126] width 139 height 24
click at [436, 82] on div at bounding box center [439, 85] width 7 height 7
click at [448, 82] on input "B) Participants are late or not at alle" at bounding box center [486, 85] width 77 height 12
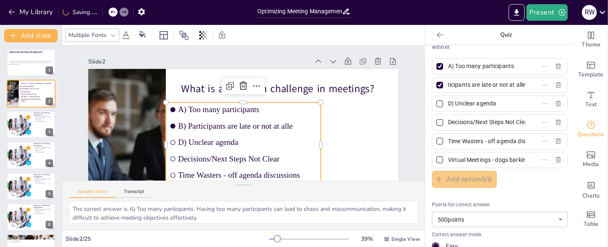
click at [514, 82] on label "B) Participants are late or not at alle" at bounding box center [487, 85] width 104 height 12
click at [514, 82] on input "B) Participants are late or not at alle" at bounding box center [486, 85] width 77 height 12
click at [514, 82] on label "B) Participants are late or not at alle" at bounding box center [487, 85] width 104 height 12
click at [514, 82] on input "B) Participants are late or not at alle" at bounding box center [486, 85] width 77 height 12
click at [514, 82] on label "B) Participants are late or not at alle" at bounding box center [487, 85] width 104 height 12
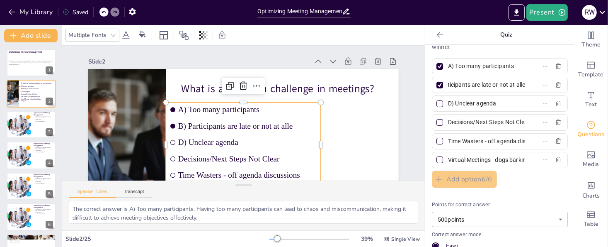
click at [514, 82] on input "B) Participants are late or not at alle" at bounding box center [486, 85] width 77 height 12
click at [523, 85] on label "B) Participants are late or not at alle" at bounding box center [487, 85] width 104 height 12
click at [523, 85] on input "B) Participants are late or not at alle" at bounding box center [486, 85] width 77 height 12
click at [522, 84] on label "B) Participants are late or not at alle" at bounding box center [487, 85] width 104 height 12
click at [522, 84] on input "B) Participants are late or not at alle" at bounding box center [486, 85] width 77 height 12
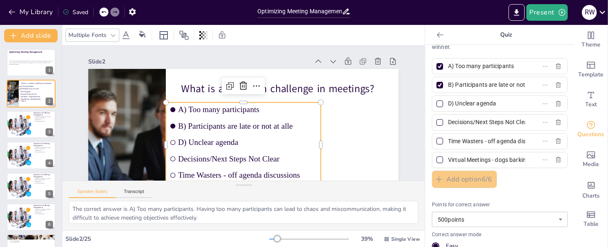
click at [522, 84] on label "B) Participants are late or not at alle" at bounding box center [487, 85] width 104 height 12
click at [522, 84] on input "B) Participants are late or not at alle" at bounding box center [486, 85] width 77 height 12
click at [522, 84] on label "B) Participants are late or not at alle" at bounding box center [487, 85] width 104 height 12
click at [522, 84] on input "B) Participants are late or not at alle" at bounding box center [486, 85] width 77 height 12
click at [522, 84] on label "B) Participants are late or not at alle" at bounding box center [487, 85] width 104 height 12
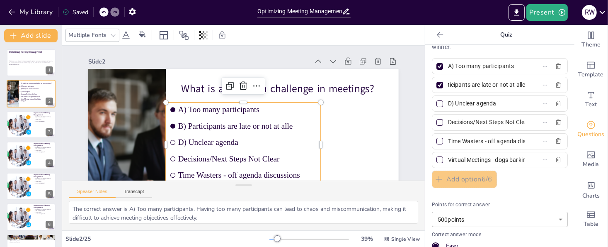
click at [522, 84] on input "B) Participants are late or not at alle" at bounding box center [486, 85] width 77 height 12
click at [522, 84] on label "B) Participants are late or not at alle" at bounding box center [487, 85] width 104 height 12
click at [522, 84] on input "B) Participants are late or not at alle" at bounding box center [486, 85] width 77 height 12
click at [522, 84] on label "B) Participants are late or not at alle" at bounding box center [487, 85] width 104 height 12
click at [522, 84] on input "B) Participants are late or not at alle" at bounding box center [486, 85] width 77 height 12
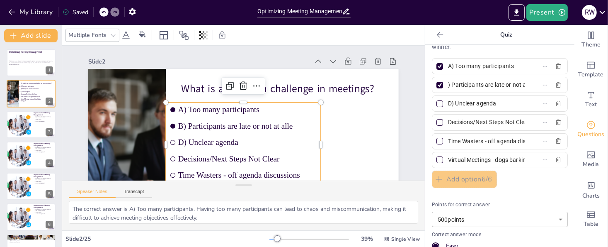
click at [522, 84] on label "B) Participants are late or not at alle" at bounding box center [487, 85] width 104 height 12
click at [522, 84] on input "B) Participants are late or not at alle" at bounding box center [486, 85] width 77 height 12
click at [522, 84] on label "B) Participants are late or not at alle" at bounding box center [487, 85] width 104 height 12
click at [522, 84] on input "B) Participants are late or not at alle" at bounding box center [486, 85] width 77 height 12
click at [522, 84] on label "B) Participants are late or not at alle" at bounding box center [487, 85] width 104 height 12
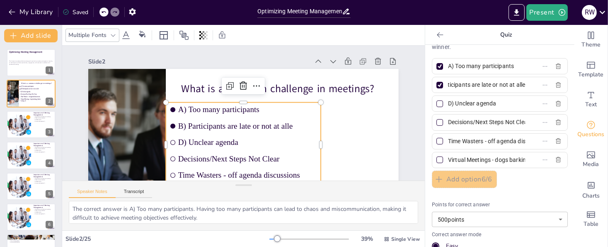
click at [522, 84] on input "B) Participants are late or not at alle" at bounding box center [486, 85] width 77 height 12
click at [522, 84] on label "B) Participants are late or not at alle" at bounding box center [487, 85] width 104 height 12
click at [522, 84] on input "B) Participants are late or not at alle" at bounding box center [486, 85] width 77 height 12
click at [522, 84] on label "B) Participants are late or not at alle" at bounding box center [487, 85] width 104 height 12
click at [522, 84] on input "B) Participants are late or not at alle" at bounding box center [486, 85] width 77 height 12
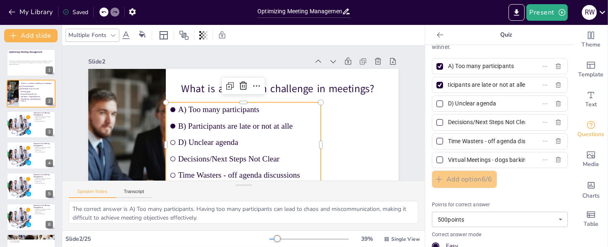
click at [522, 84] on label "B) Participants are late or not at alle" at bounding box center [487, 85] width 104 height 12
click at [522, 84] on input "B) Participants are late or not at alle" at bounding box center [486, 85] width 77 height 12
click at [522, 84] on label "B) Participants are late or not at alle" at bounding box center [487, 85] width 104 height 12
click at [522, 84] on input "B) Participants are late or not at alle" at bounding box center [486, 85] width 77 height 12
click at [522, 84] on label "B) Participants are late or not at alle" at bounding box center [487, 85] width 104 height 12
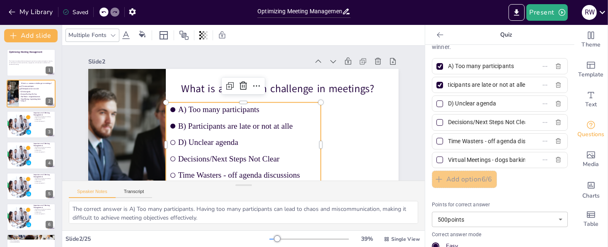
click at [522, 84] on input "B) Participants are late or not at alle" at bounding box center [486, 85] width 77 height 12
click at [522, 84] on label "B) Participants are late or not at alle" at bounding box center [487, 85] width 104 height 12
click at [522, 84] on input "B) Participants are late or not at alle" at bounding box center [486, 85] width 77 height 12
click at [522, 84] on label "B) Participants are late or not at alle" at bounding box center [487, 85] width 104 height 12
click at [522, 84] on input "B) Participants are late or not at alle" at bounding box center [486, 85] width 77 height 12
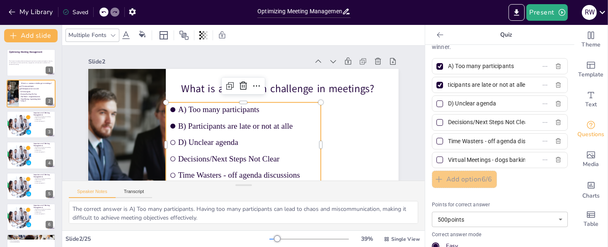
click at [522, 84] on label "B) Participants are late or not at alle" at bounding box center [487, 85] width 104 height 12
click at [522, 84] on input "B) Participants are late or not at alle" at bounding box center [486, 85] width 77 height 12
click at [513, 83] on label "B) Participants are late or not at alle" at bounding box center [487, 85] width 104 height 12
click at [513, 83] on input "B) Participants are late or not at alle" at bounding box center [486, 85] width 77 height 12
click at [511, 84] on input "B) Participants are late or not at alle" at bounding box center [486, 85] width 77 height 12
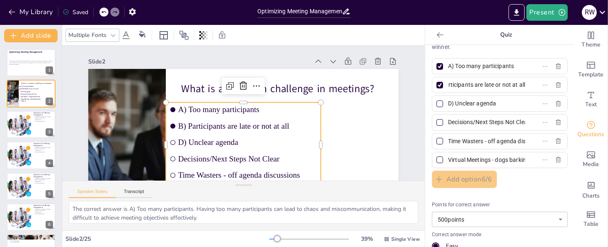
scroll to position [0, 20]
click at [403, 109] on div "Slide 1 Optimizing Meeting Management This discussion explores effective strate…" at bounding box center [240, 144] width 375 height 234
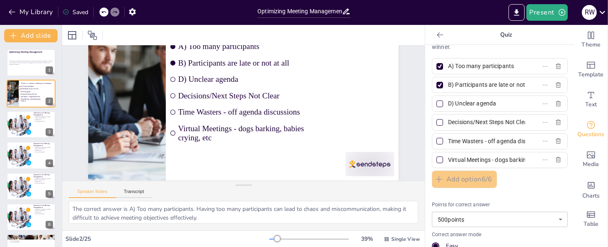
scroll to position [69, 0]
click at [27, 125] on div at bounding box center [18, 124] width 37 height 28
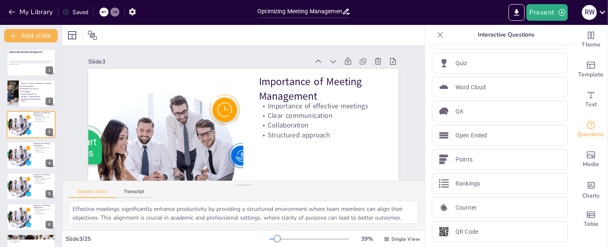
scroll to position [0, 0]
